Goal: Find specific page/section: Find specific page/section

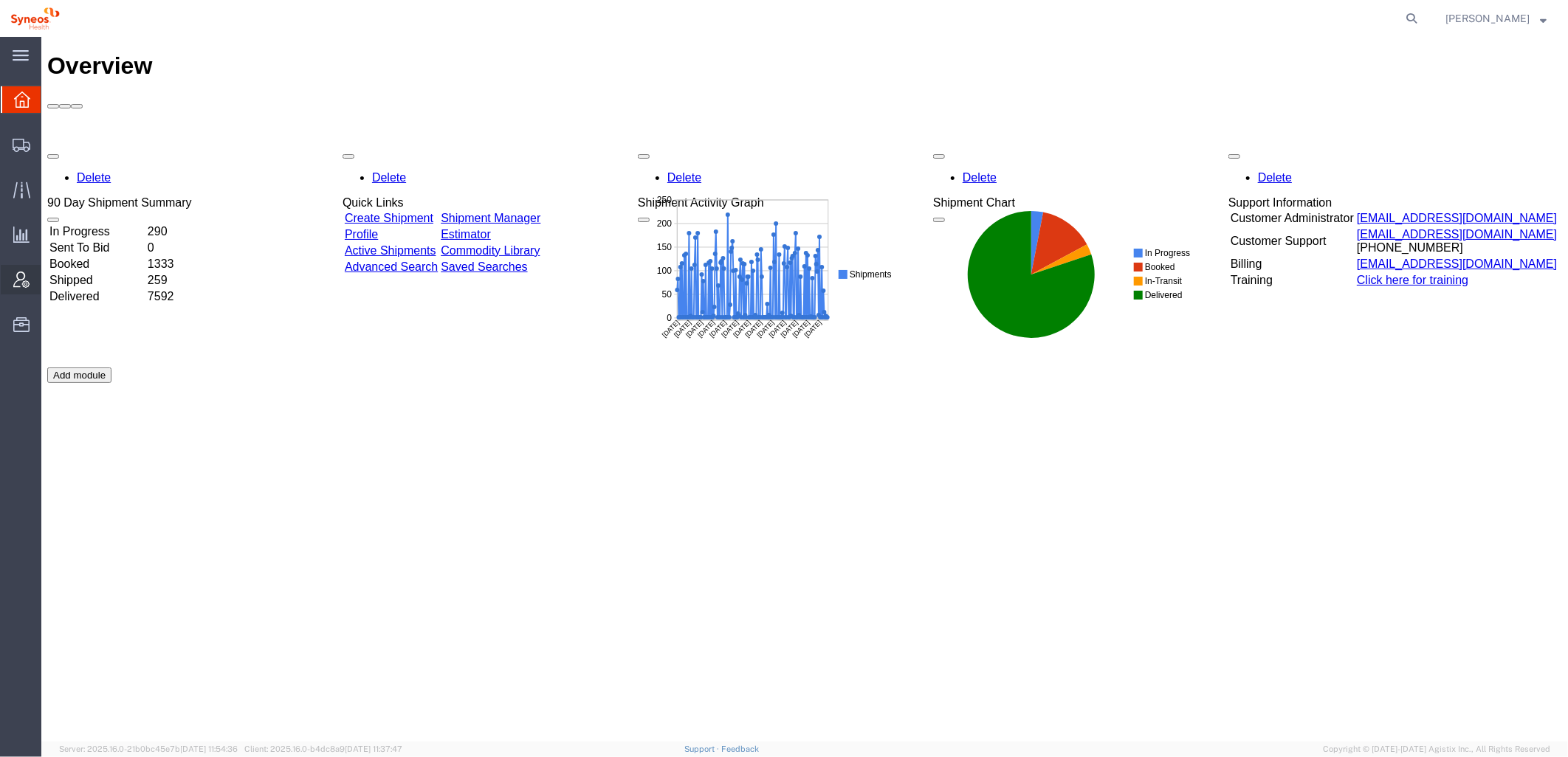
click at [26, 266] on div at bounding box center [21, 280] width 41 height 29
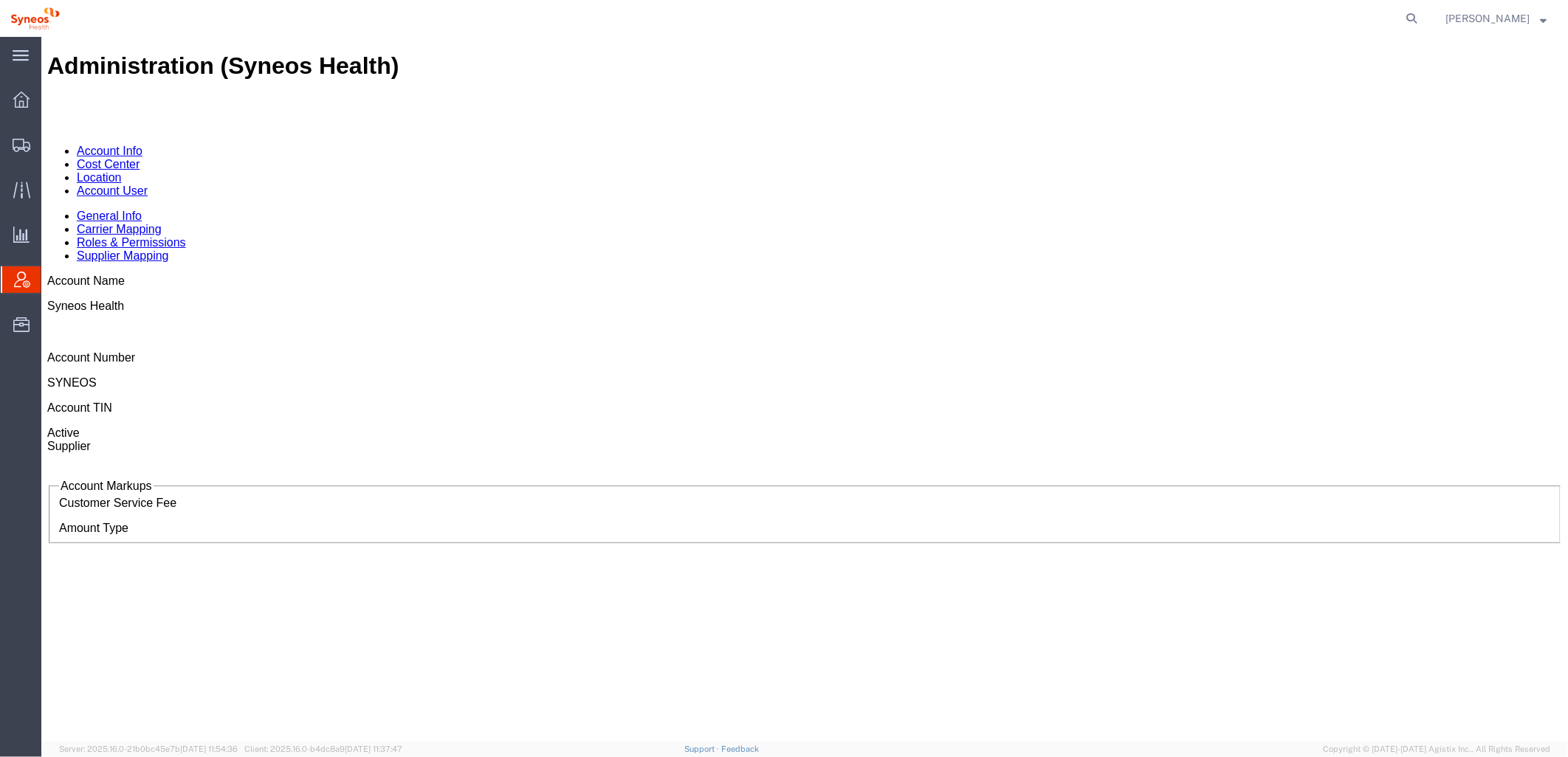
click at [147, 184] on link "Account User" at bounding box center [111, 190] width 71 height 12
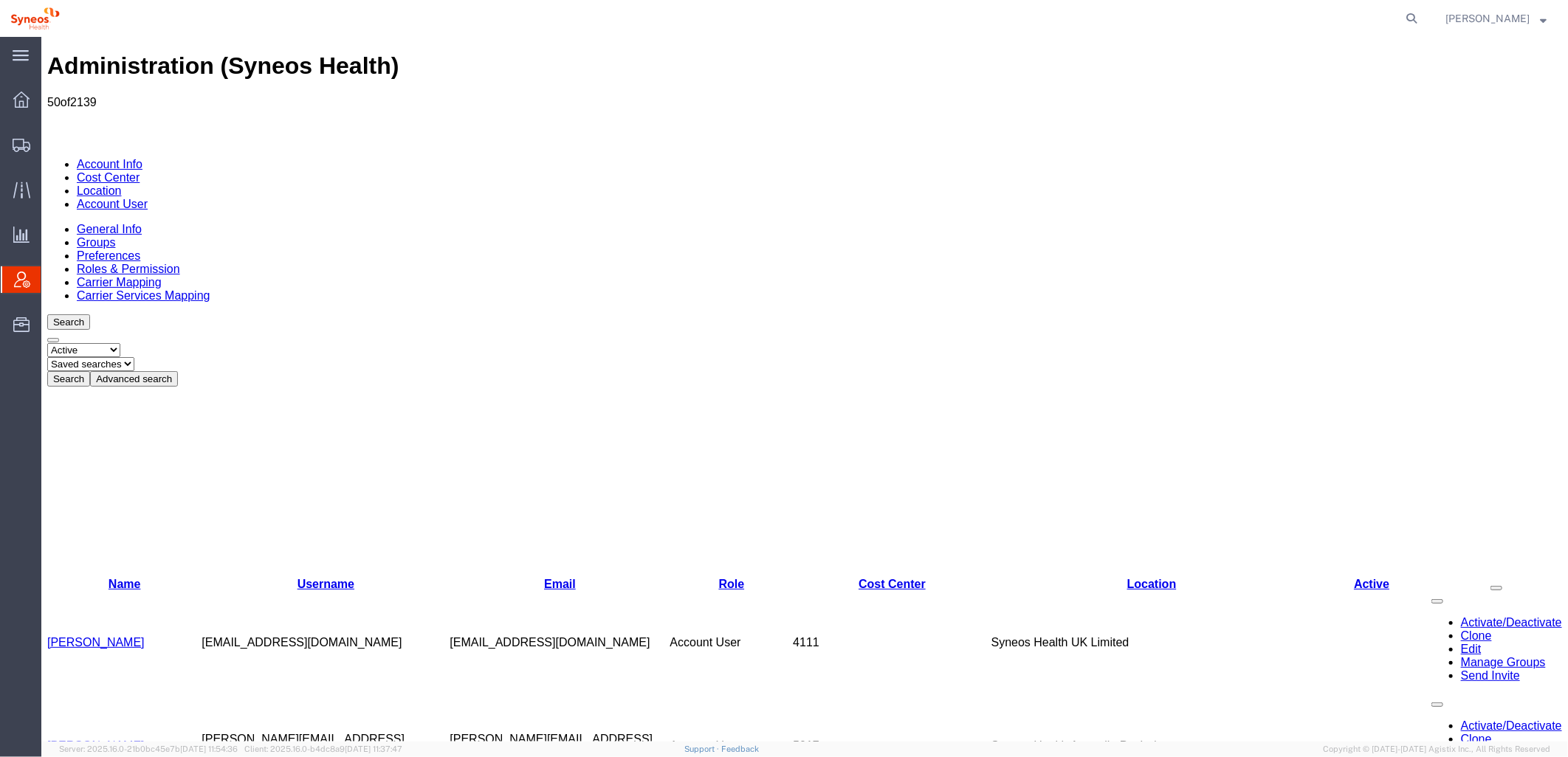
click at [177, 370] on button "Advanced search" at bounding box center [134, 378] width 88 height 15
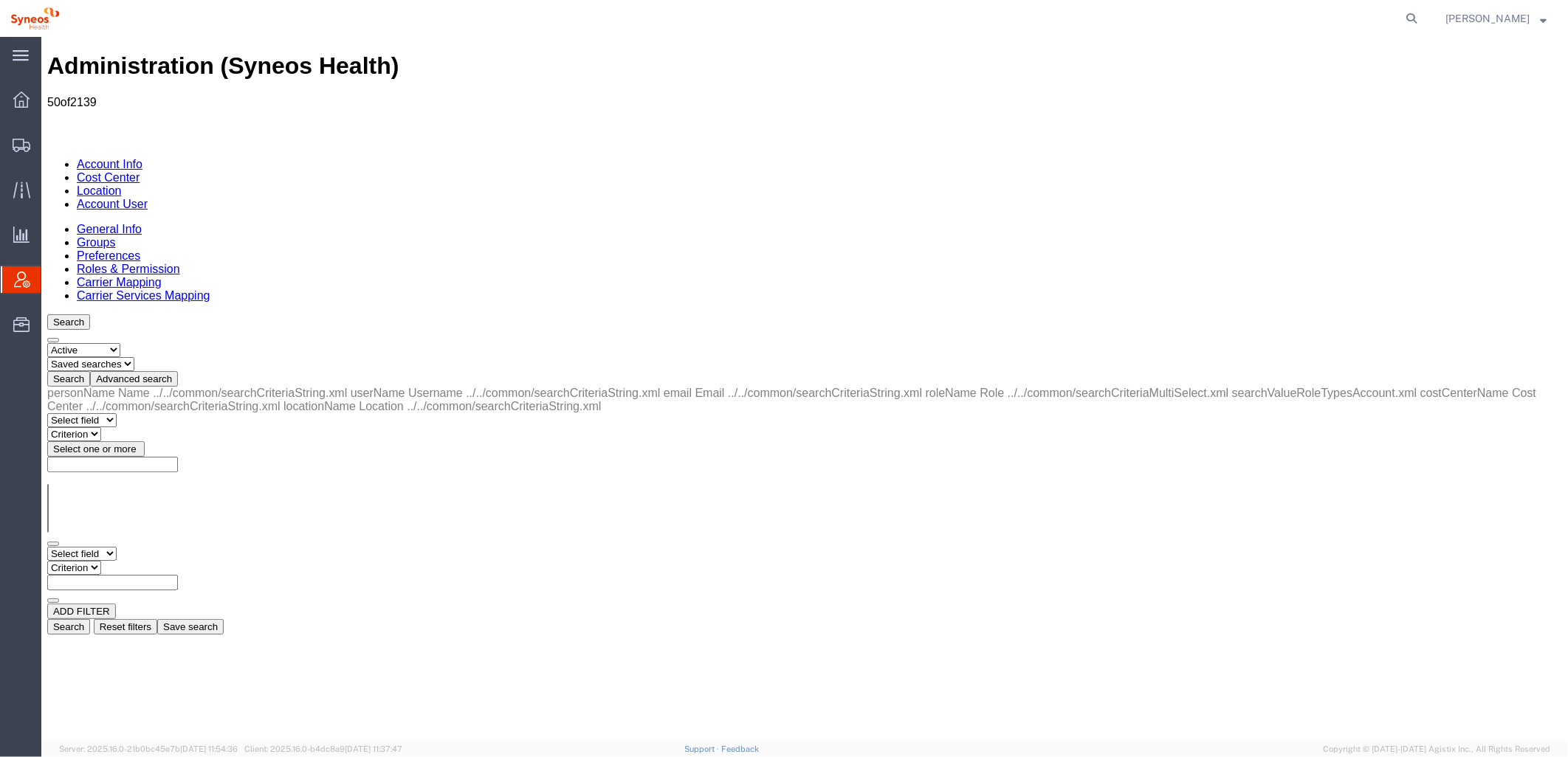
click at [116, 546] on select "Select field Cost Center Email Location Name Role Username" at bounding box center [81, 553] width 70 height 14
select select "userName"
click at [46, 546] on select "Select field Cost Center Email Location Name Role Username" at bounding box center [81, 553] width 70 height 14
click at [135, 560] on select "Criterion contains does not contain is is blank is not blank starts with" at bounding box center [90, 567] width 89 height 14
select select "contains"
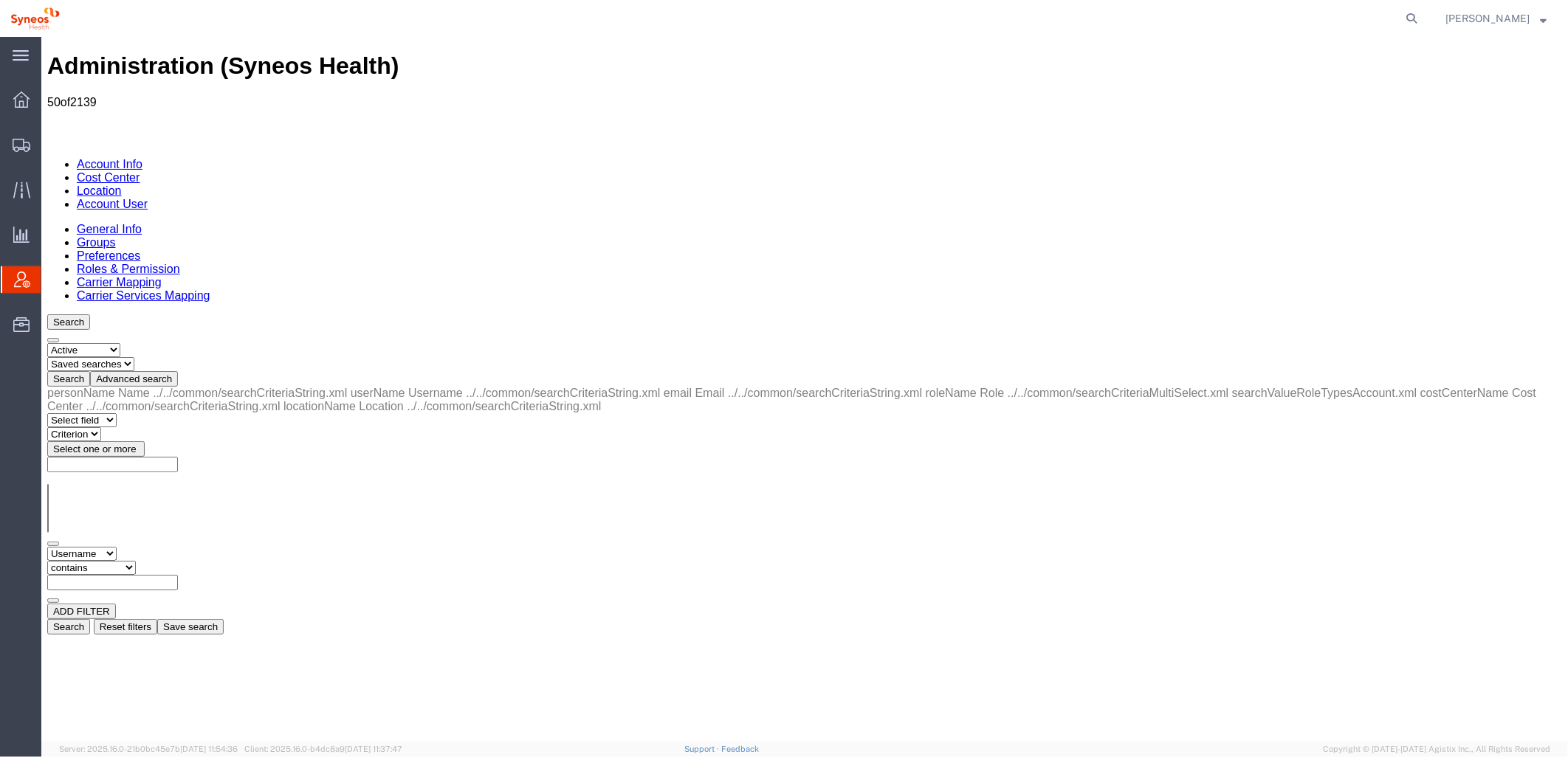
click at [135, 560] on select "Criterion contains does not contain is is blank is not blank starts with" at bounding box center [90, 567] width 89 height 14
type input "zdnu"
click at [90, 618] on button "Search" at bounding box center [67, 626] width 43 height 15
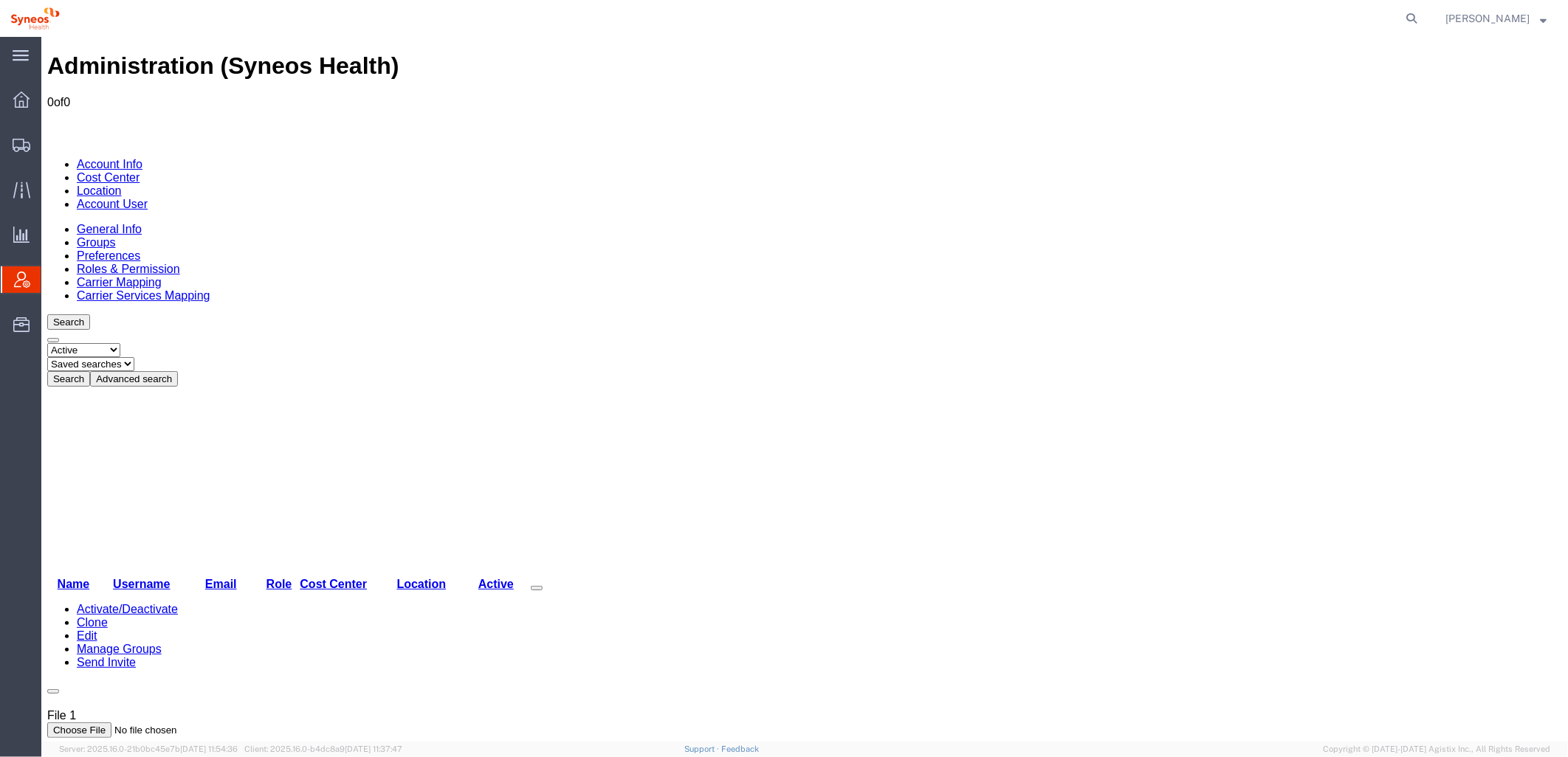
click at [177, 370] on button "Advanced search" at bounding box center [134, 378] width 88 height 15
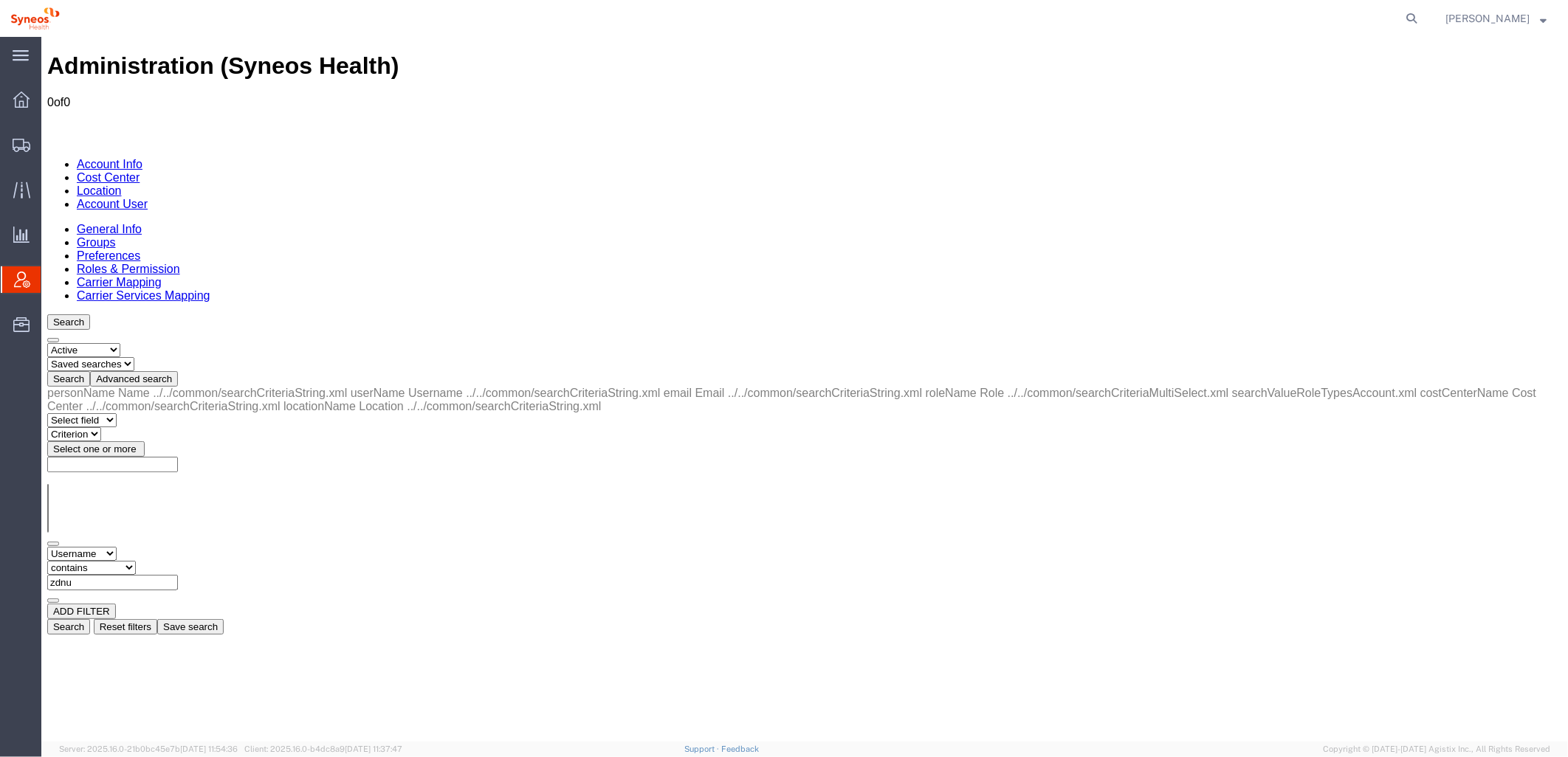
click at [99, 546] on select "Select field Cost Center Email Location Name Role Username" at bounding box center [81, 553] width 70 height 14
select select "locationName"
click at [46, 546] on select "Select field Cost Center Email Location Name Role Username" at bounding box center [81, 553] width 70 height 14
click at [177, 574] on input "text" at bounding box center [111, 582] width 131 height 15
type input "zdnu"
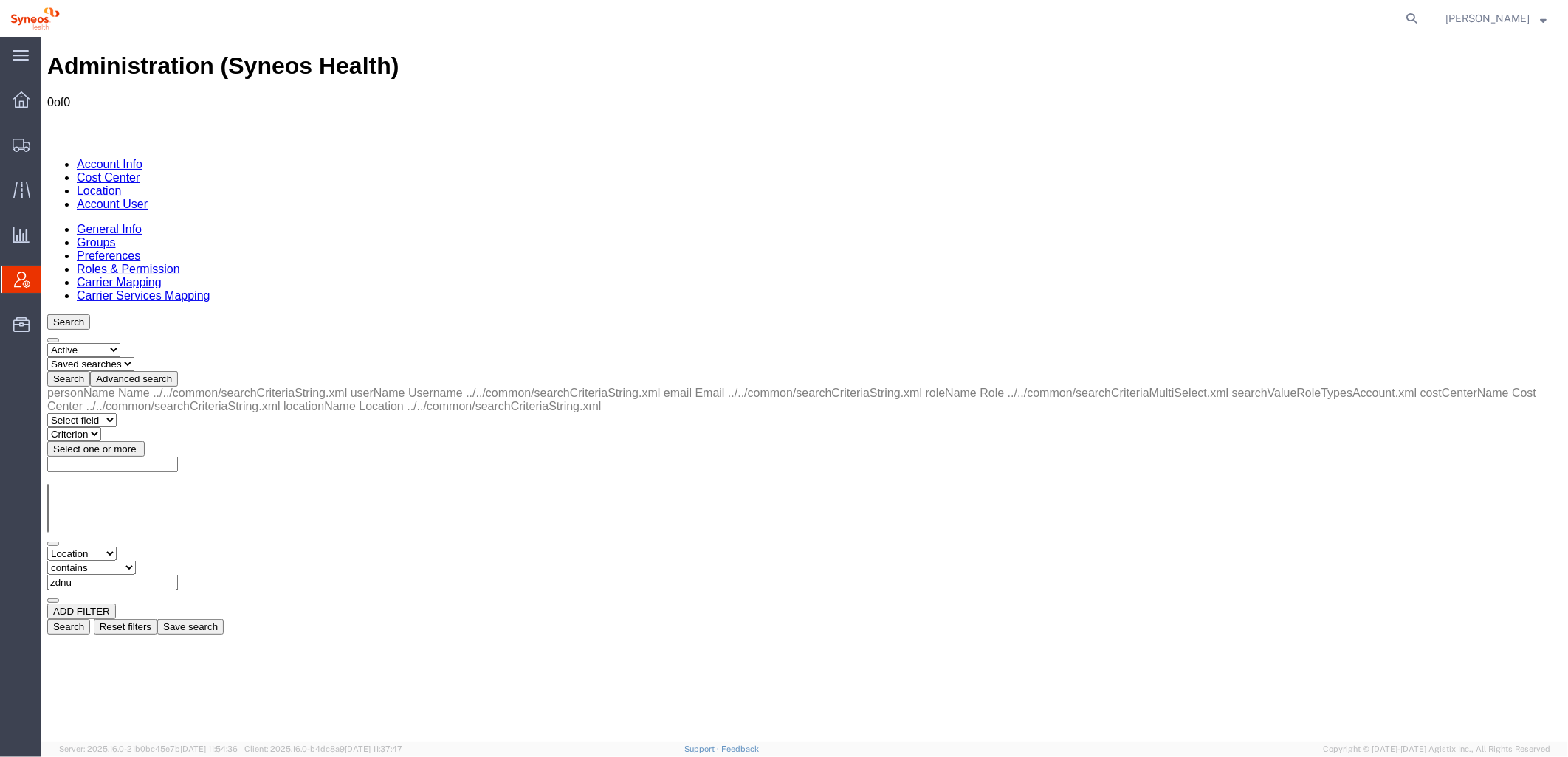
click at [90, 618] on button "Search" at bounding box center [67, 626] width 43 height 15
